Goal: Task Accomplishment & Management: Manage account settings

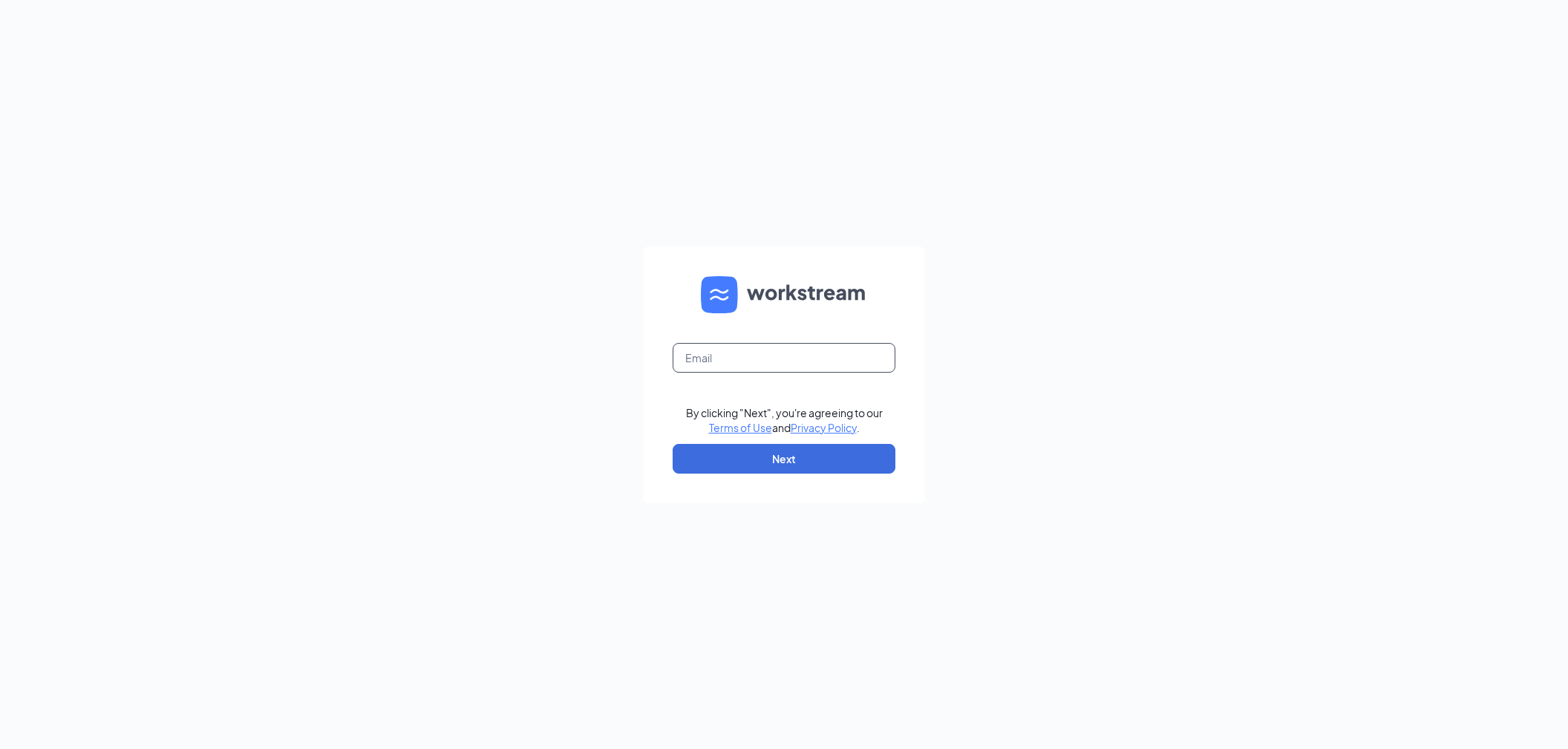
click at [776, 354] on input "text" at bounding box center [784, 358] width 222 height 30
type input "bcabrera@royalecompany.com"
click at [789, 457] on button "Next" at bounding box center [784, 459] width 222 height 30
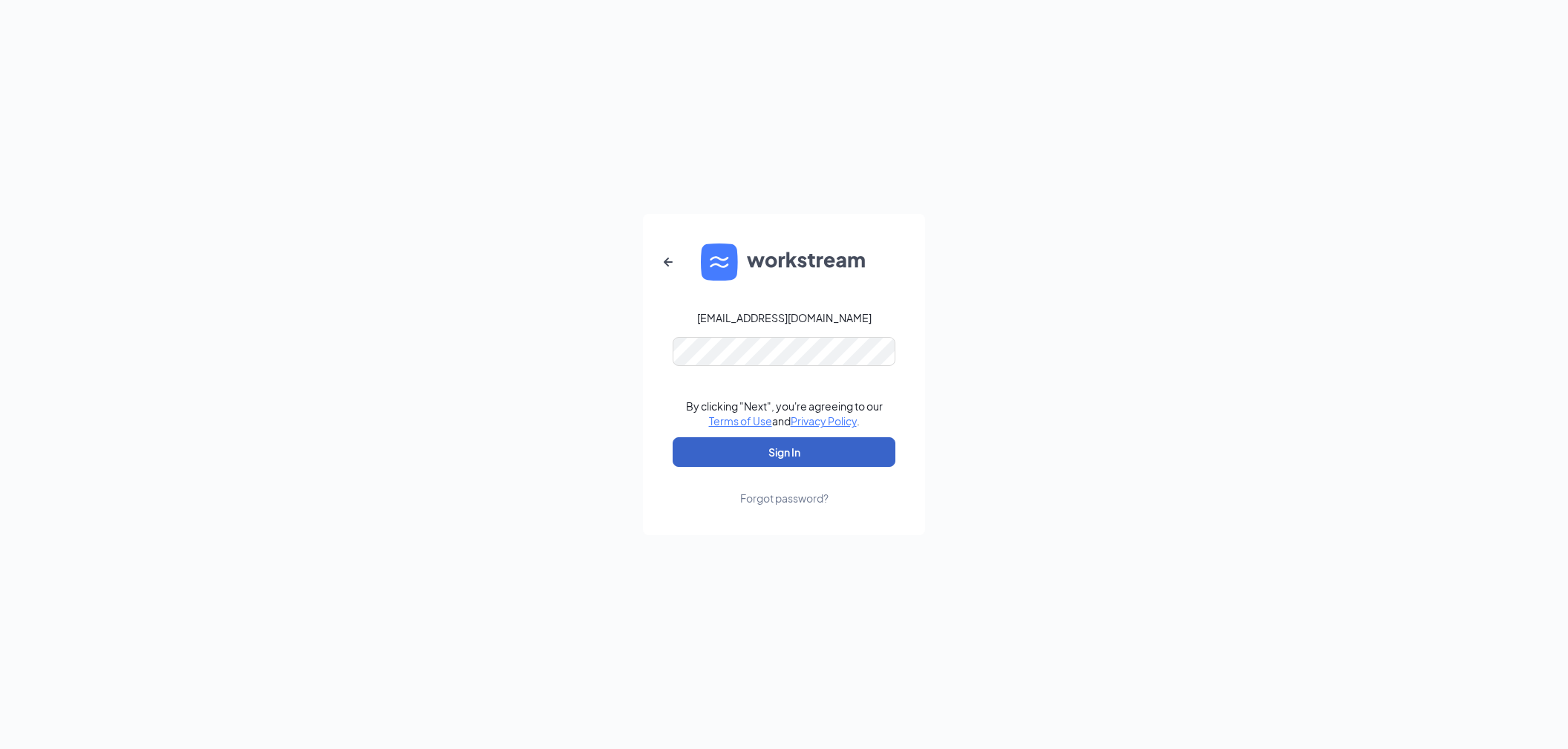
click at [744, 459] on button "Sign In" at bounding box center [784, 452] width 222 height 30
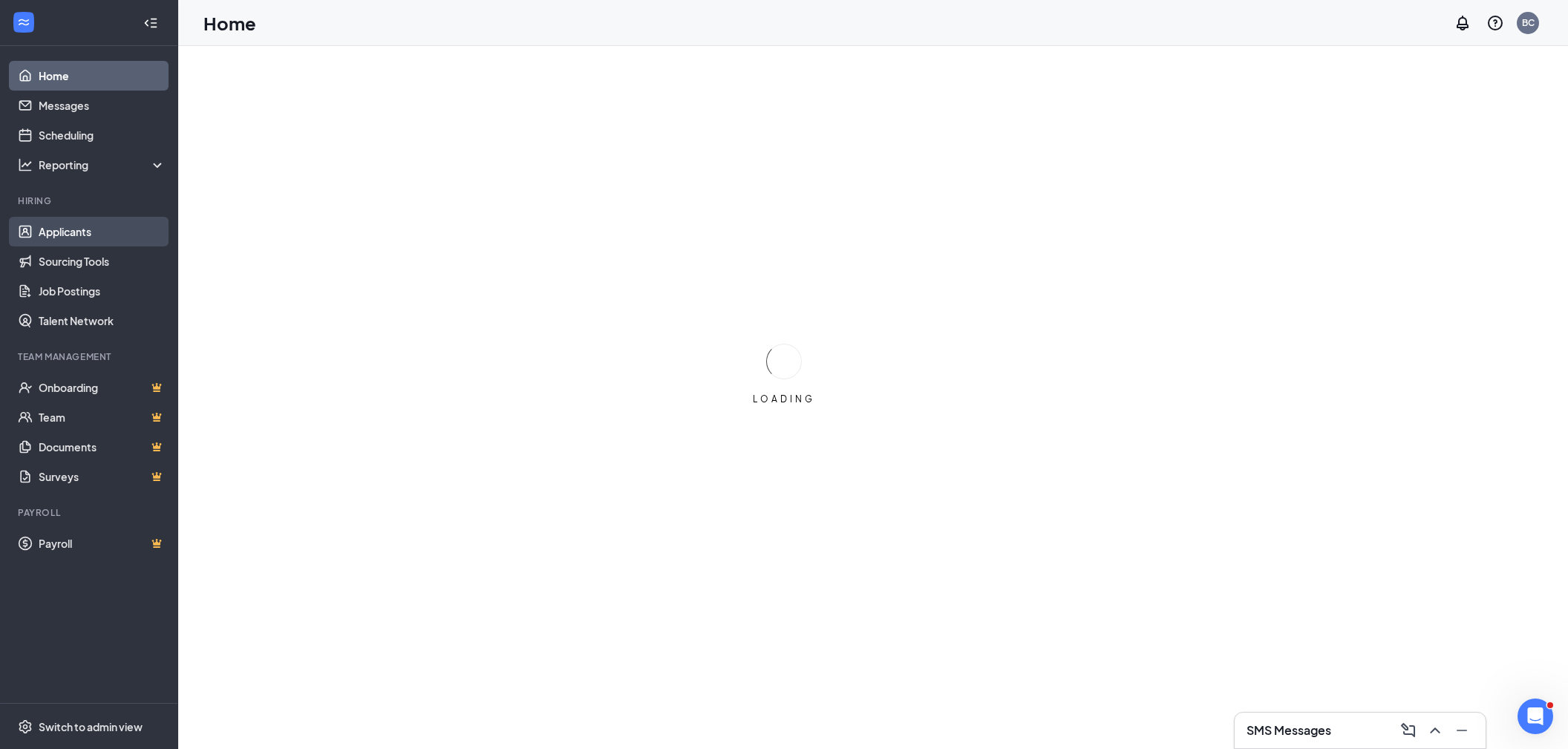
click at [56, 233] on link "Applicants" at bounding box center [101, 232] width 127 height 30
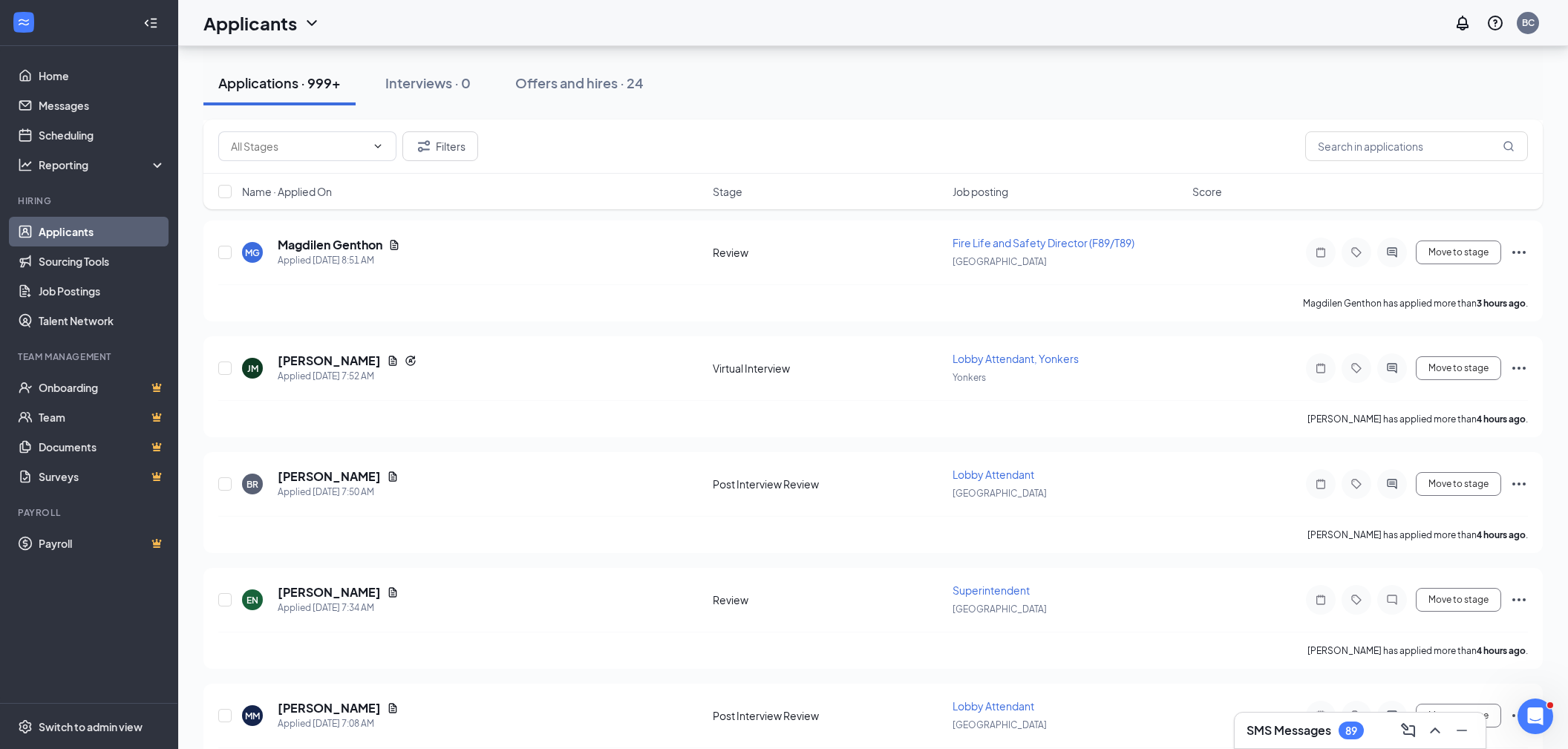
scroll to position [626, 0]
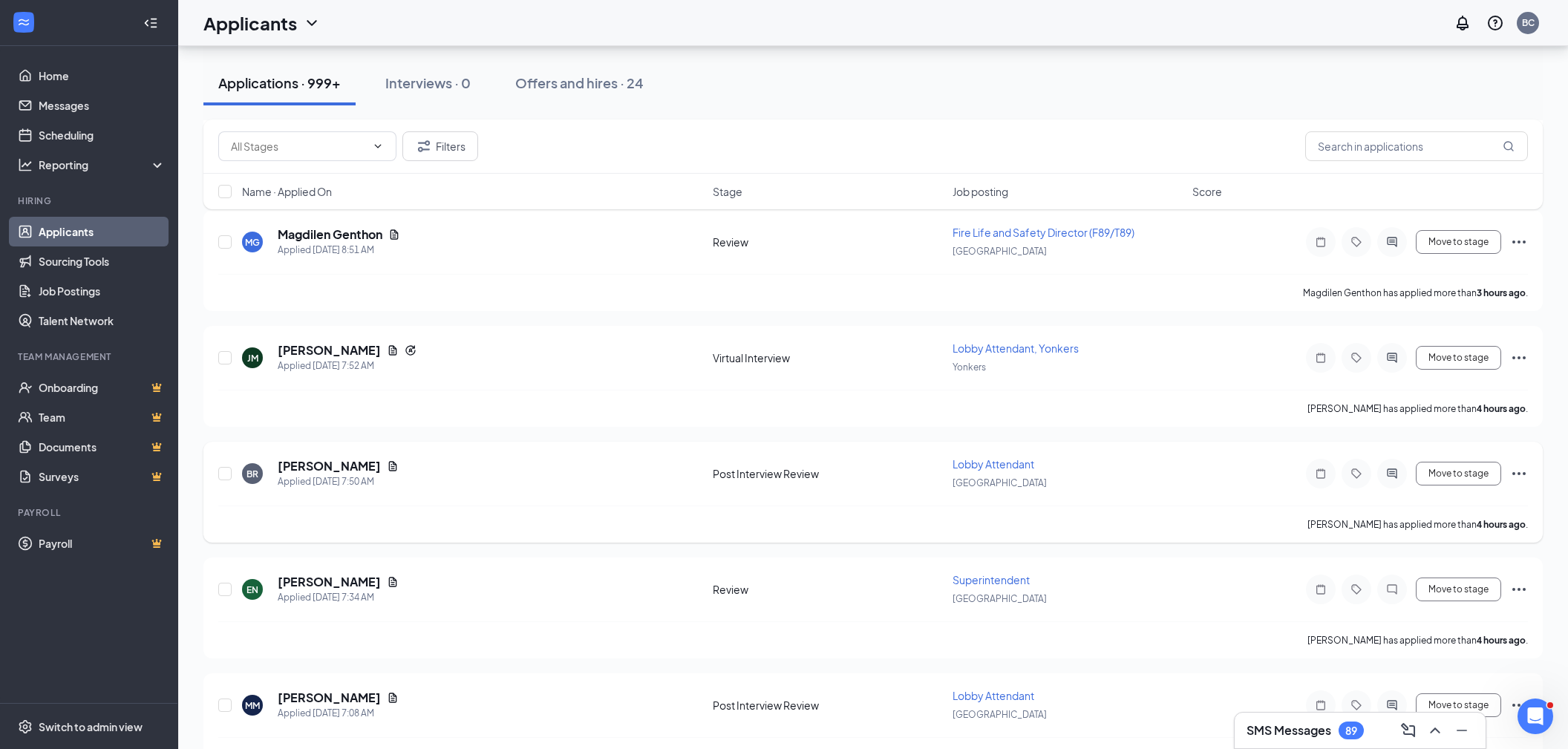
click at [1000, 457] on span "Lobby Attendant" at bounding box center [993, 464] width 81 height 13
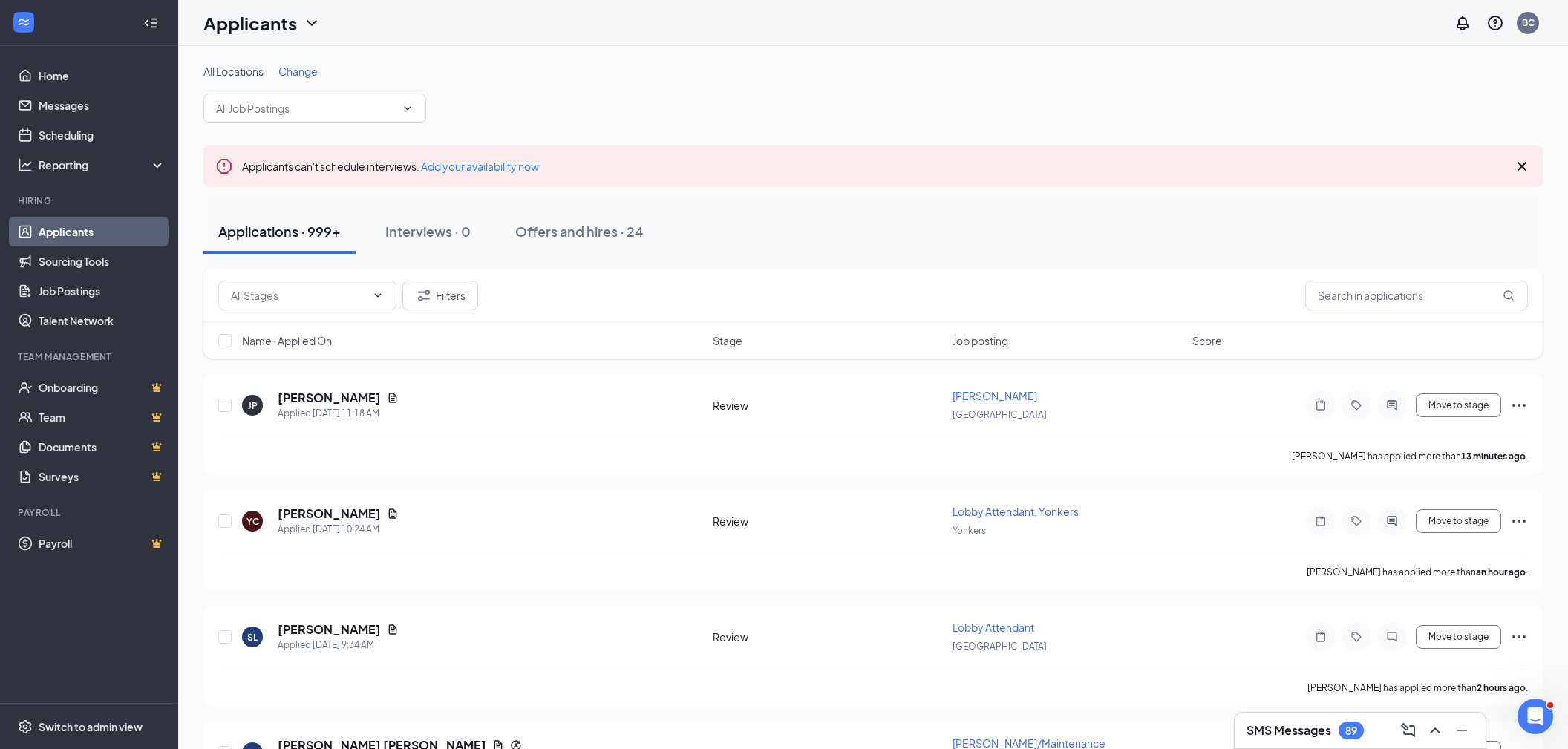
click at [147, 14] on div at bounding box center [150, 23] width 30 height 30
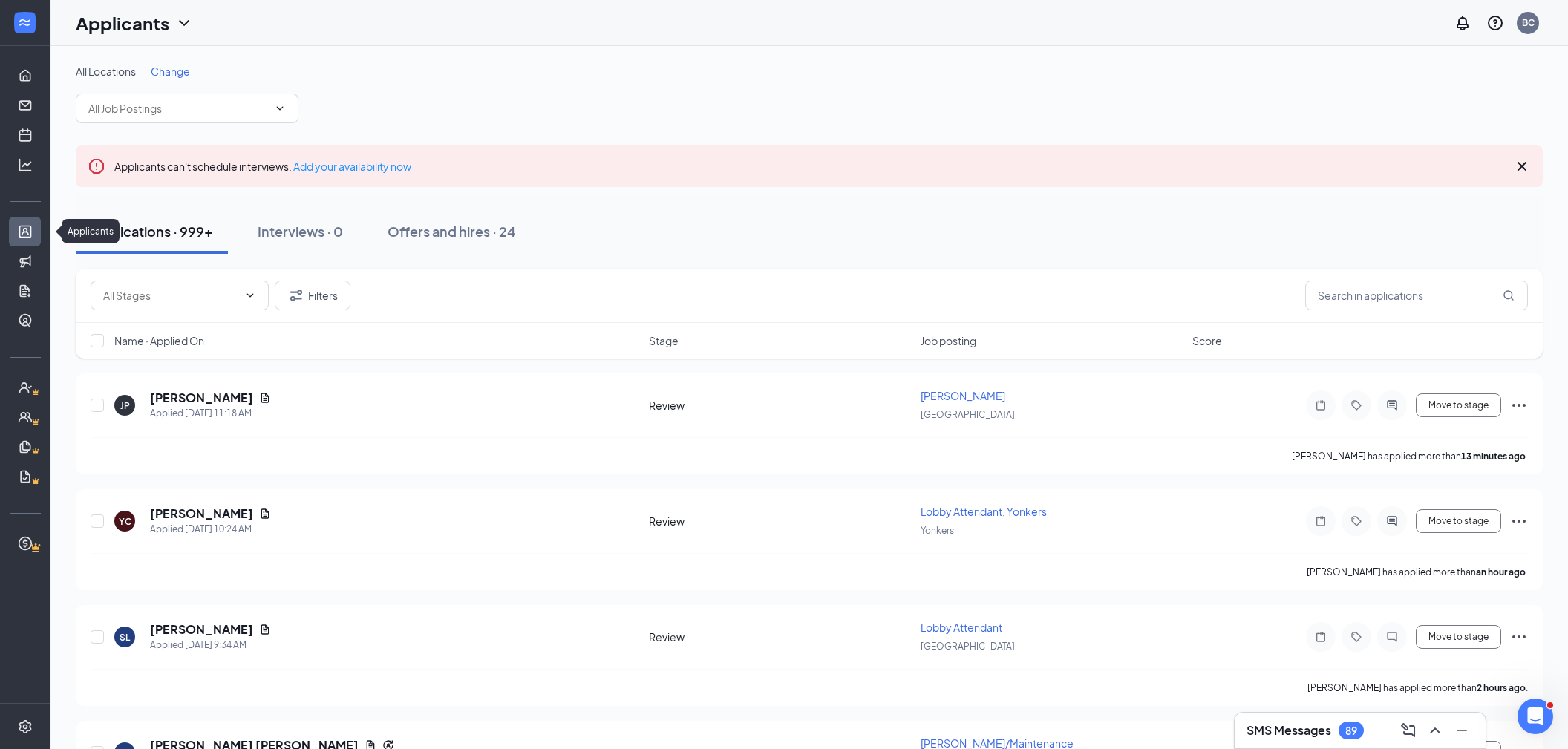
click at [38, 240] on link "Applicants" at bounding box center [45, 232] width 15 height 30
click at [38, 239] on link "Applicants" at bounding box center [45, 232] width 15 height 30
